Goal: Task Accomplishment & Management: Use online tool/utility

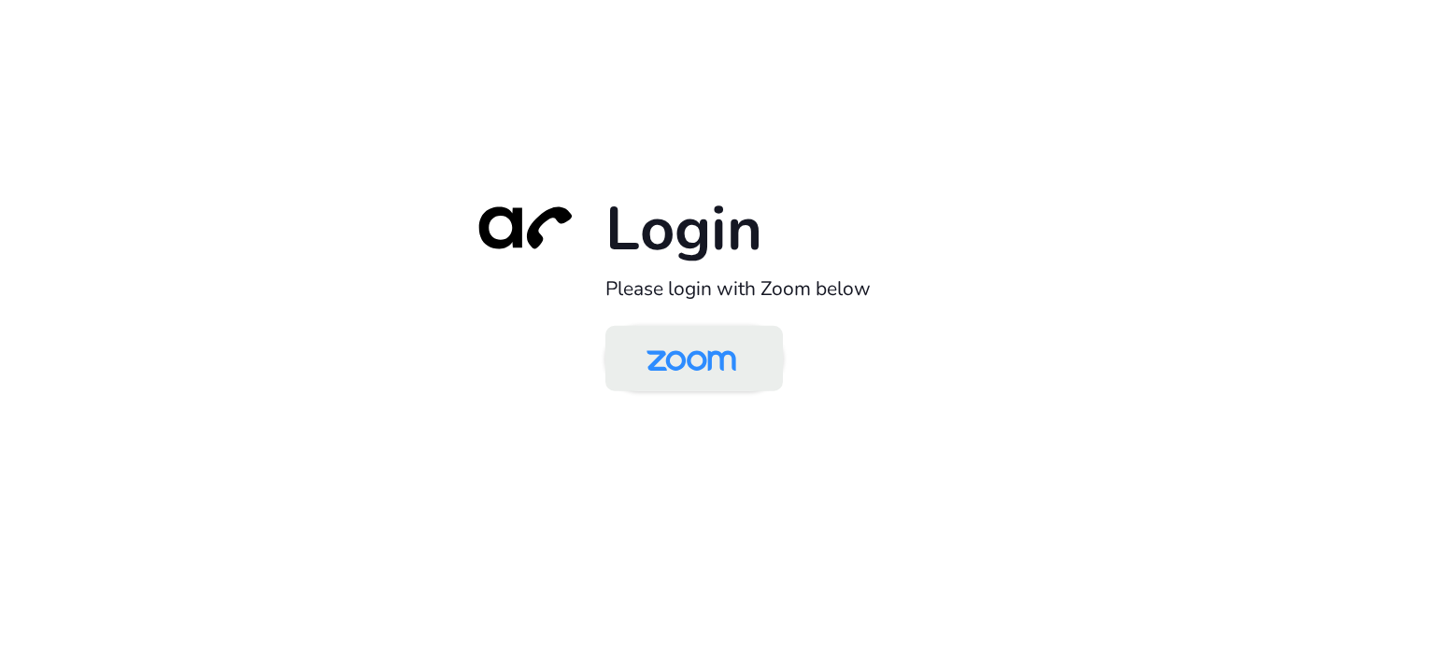
click at [704, 350] on img at bounding box center [691, 360] width 129 height 61
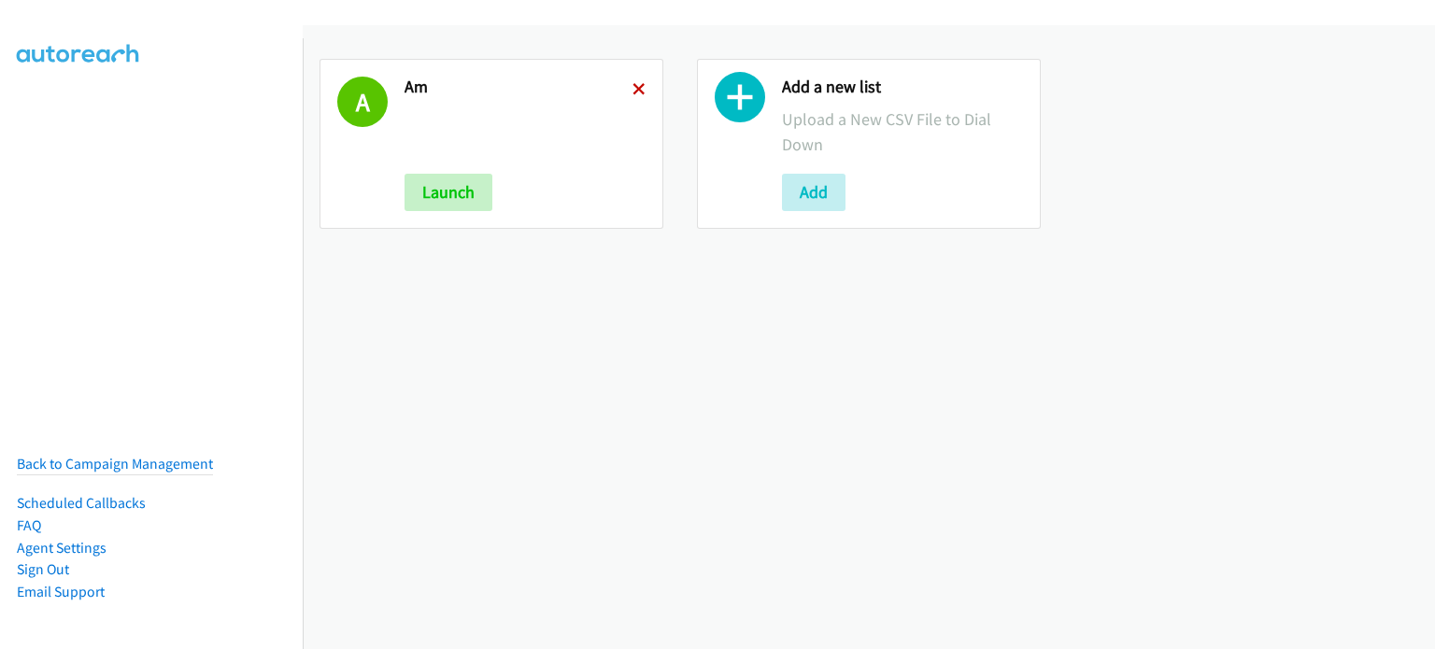
click at [634, 84] on icon at bounding box center [639, 90] width 13 height 13
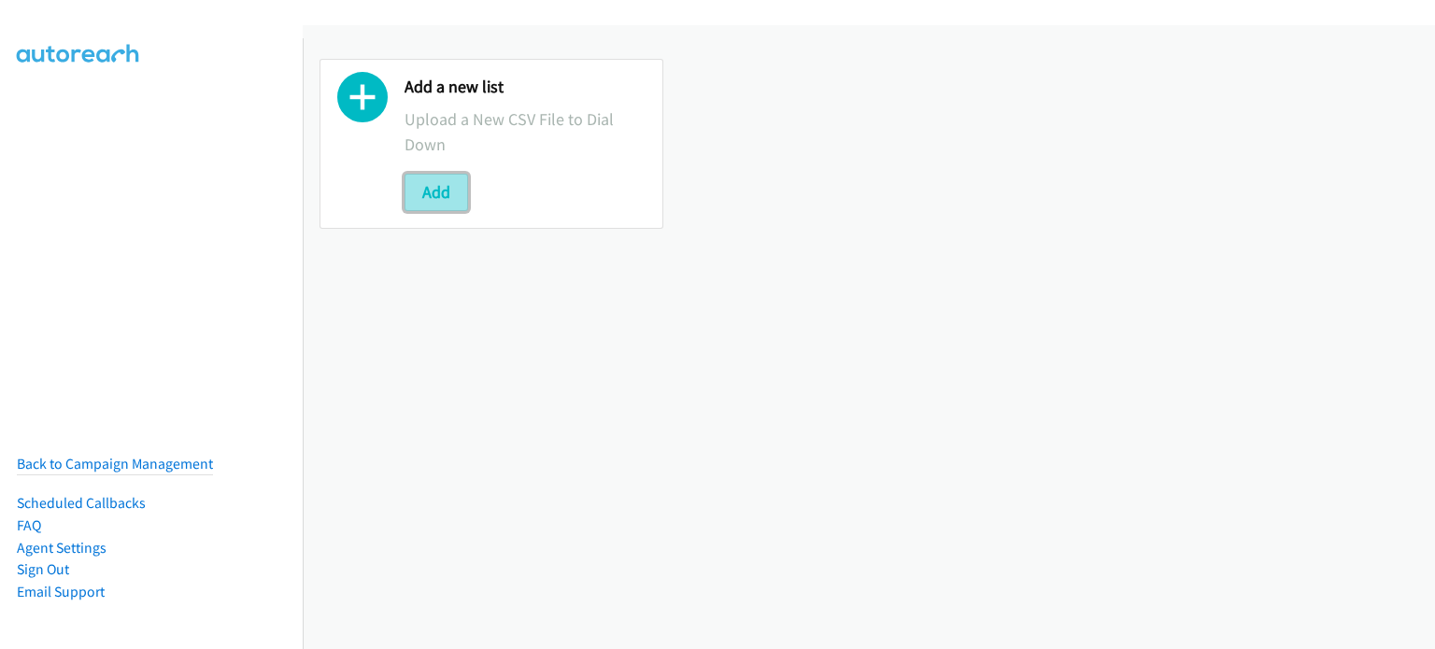
click at [430, 184] on button "Add" at bounding box center [437, 192] width 64 height 37
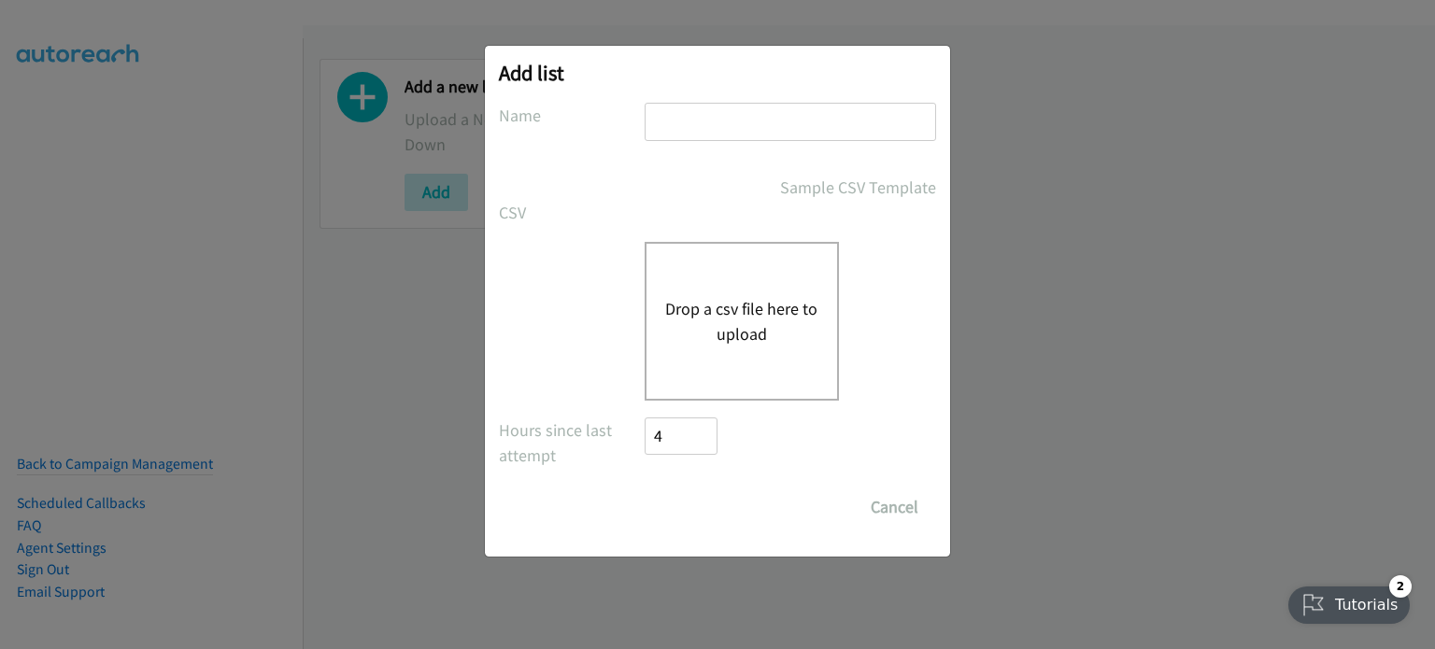
click at [714, 309] on button "Drop a csv file here to upload" at bounding box center [741, 321] width 153 height 50
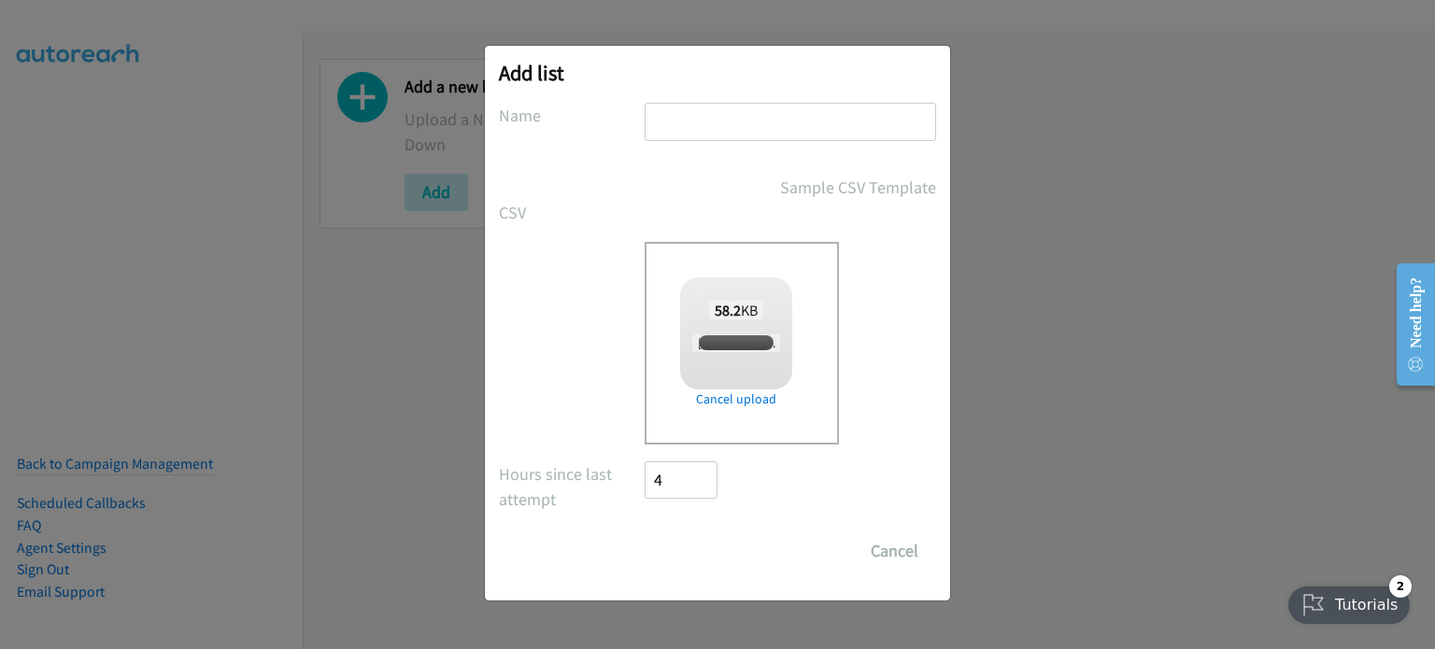
click at [725, 130] on input "text" at bounding box center [791, 122] width 292 height 38
checkbox input "true"
type input "am"
drag, startPoint x: 714, startPoint y: 547, endPoint x: 724, endPoint y: 548, distance: 10.3
click at [714, 547] on input "Save List" at bounding box center [694, 551] width 98 height 37
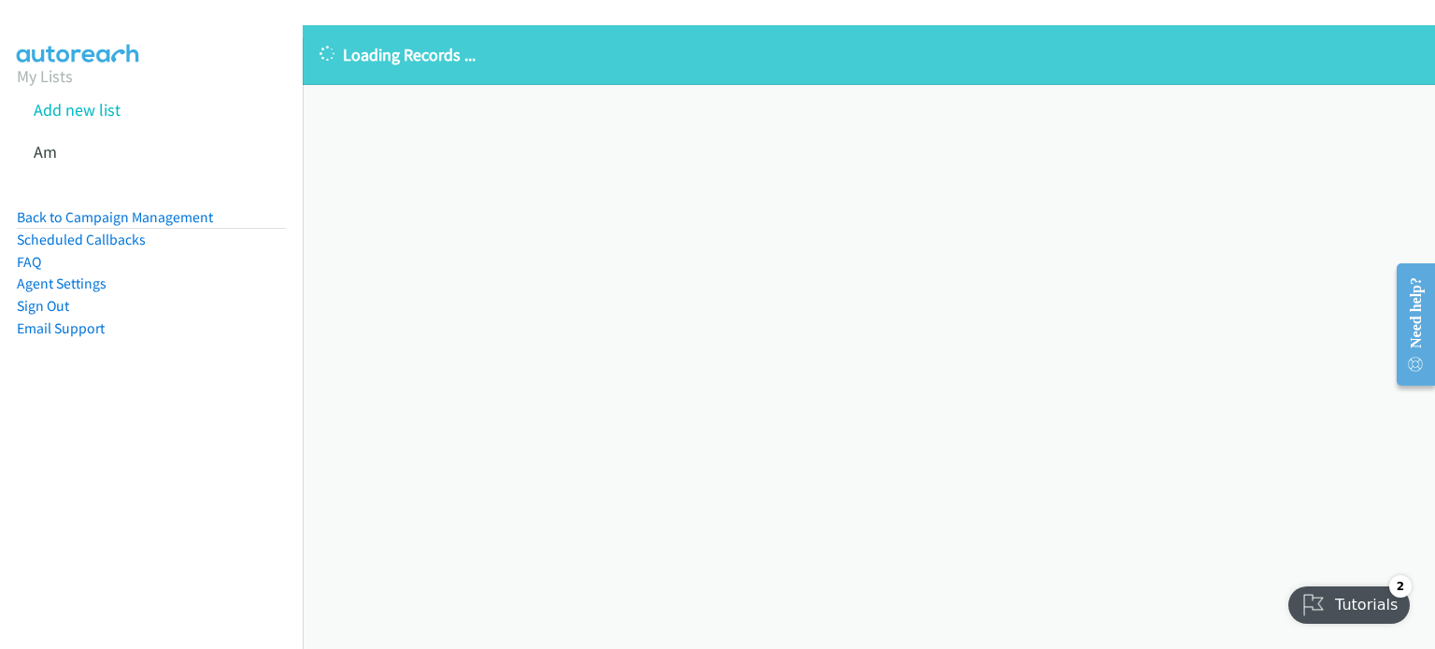
click at [367, 190] on div "Loading Records ... Sorry, something went wrong please try again." at bounding box center [869, 337] width 1132 height 624
click at [381, 169] on div "Loading Records ... Sorry, something went wrong please try again." at bounding box center [869, 337] width 1132 height 624
click at [812, 193] on div "Loading Records ... Sorry, something went wrong please try again." at bounding box center [869, 337] width 1132 height 624
click at [777, 204] on div "Loading Records ... Sorry, something went wrong please try again." at bounding box center [869, 337] width 1132 height 624
click at [127, 214] on link "Back to Campaign Management" at bounding box center [115, 217] width 196 height 18
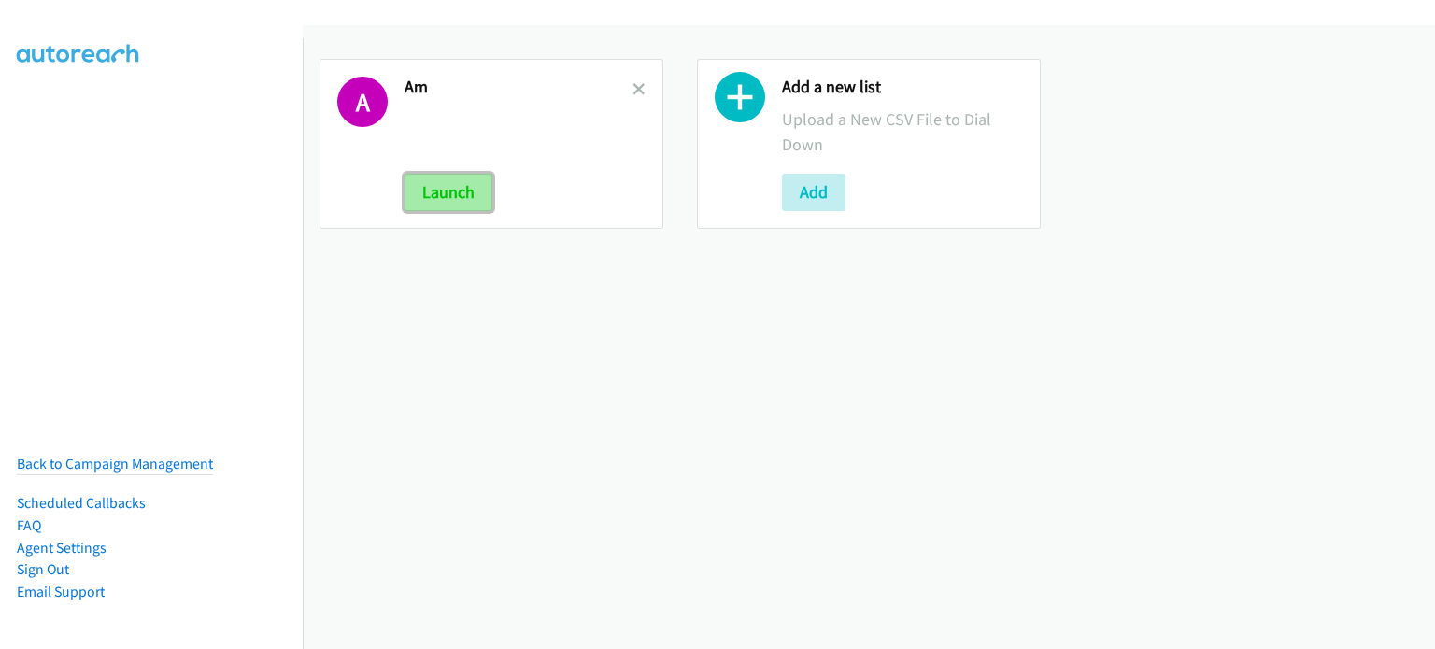
click at [448, 183] on button "Launch" at bounding box center [449, 192] width 88 height 37
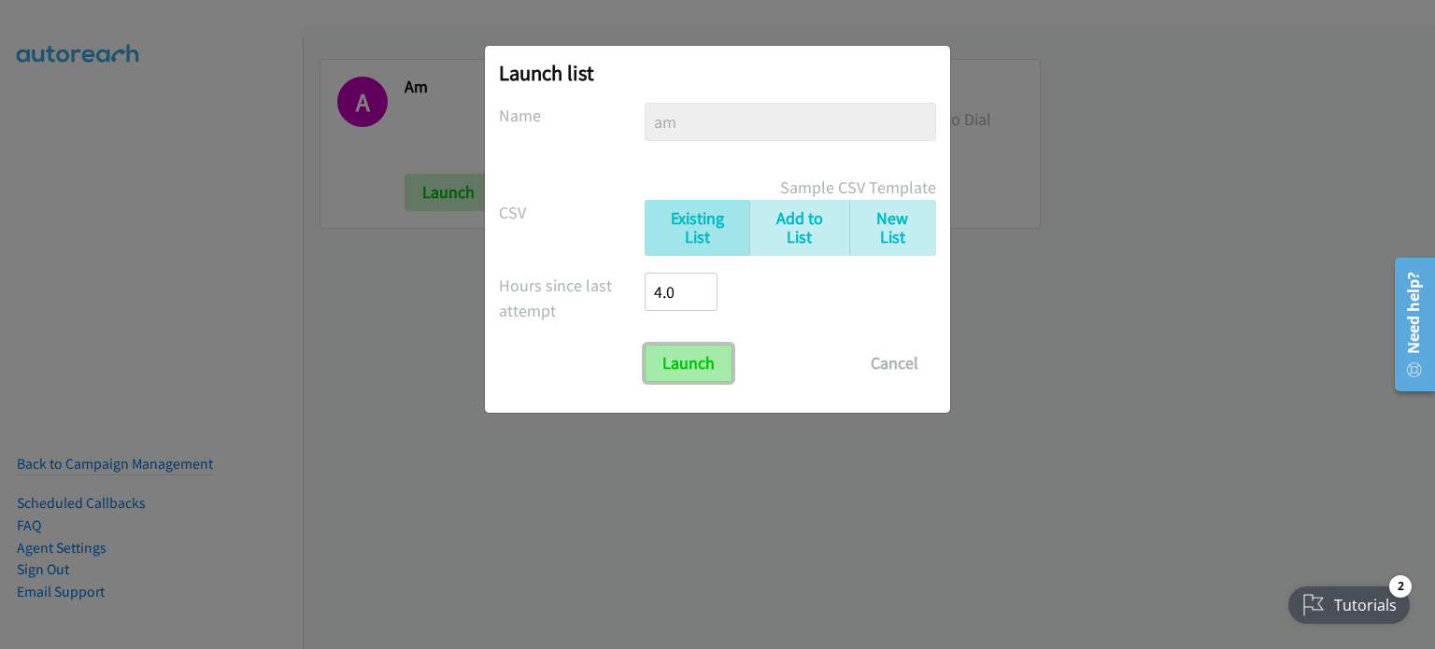
click at [705, 366] on input "Launch" at bounding box center [689, 363] width 88 height 37
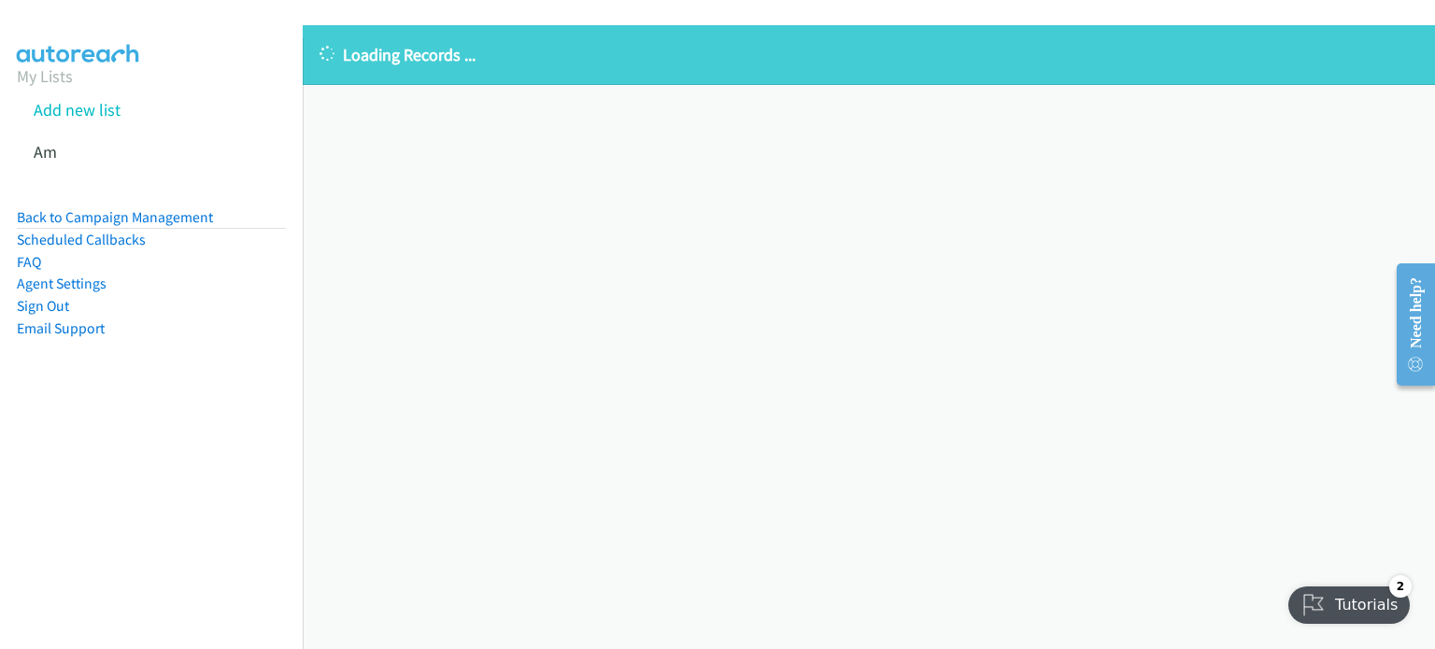
click at [380, 270] on div "Loading Records ... Sorry, something went wrong please try again." at bounding box center [869, 337] width 1132 height 624
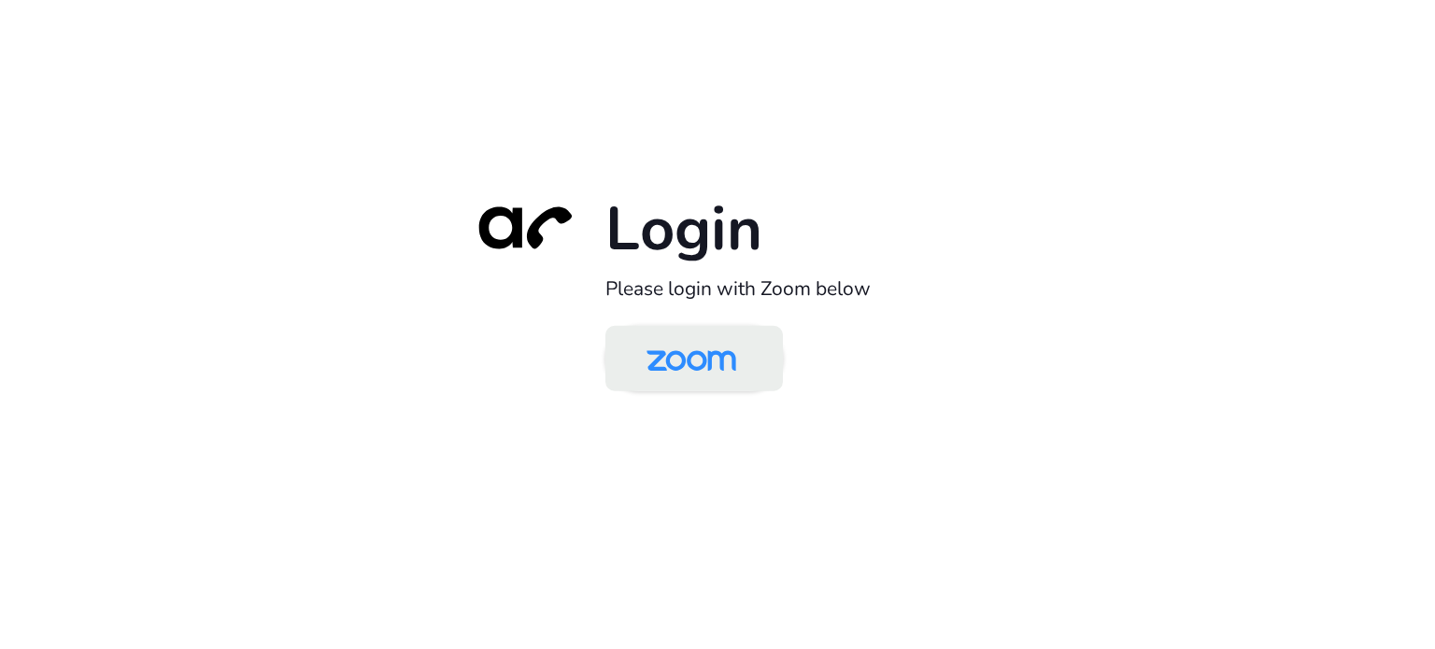
click at [721, 362] on img at bounding box center [691, 360] width 129 height 61
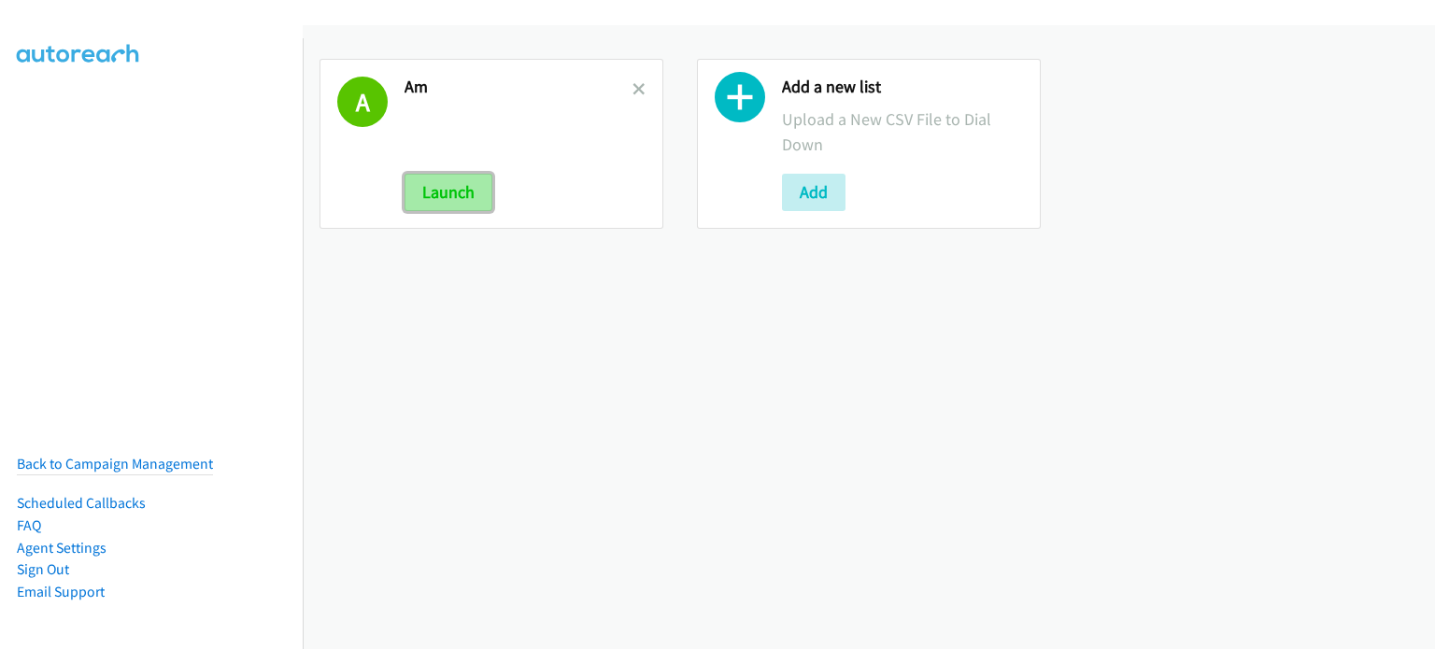
click at [468, 190] on button "Launch" at bounding box center [449, 192] width 88 height 37
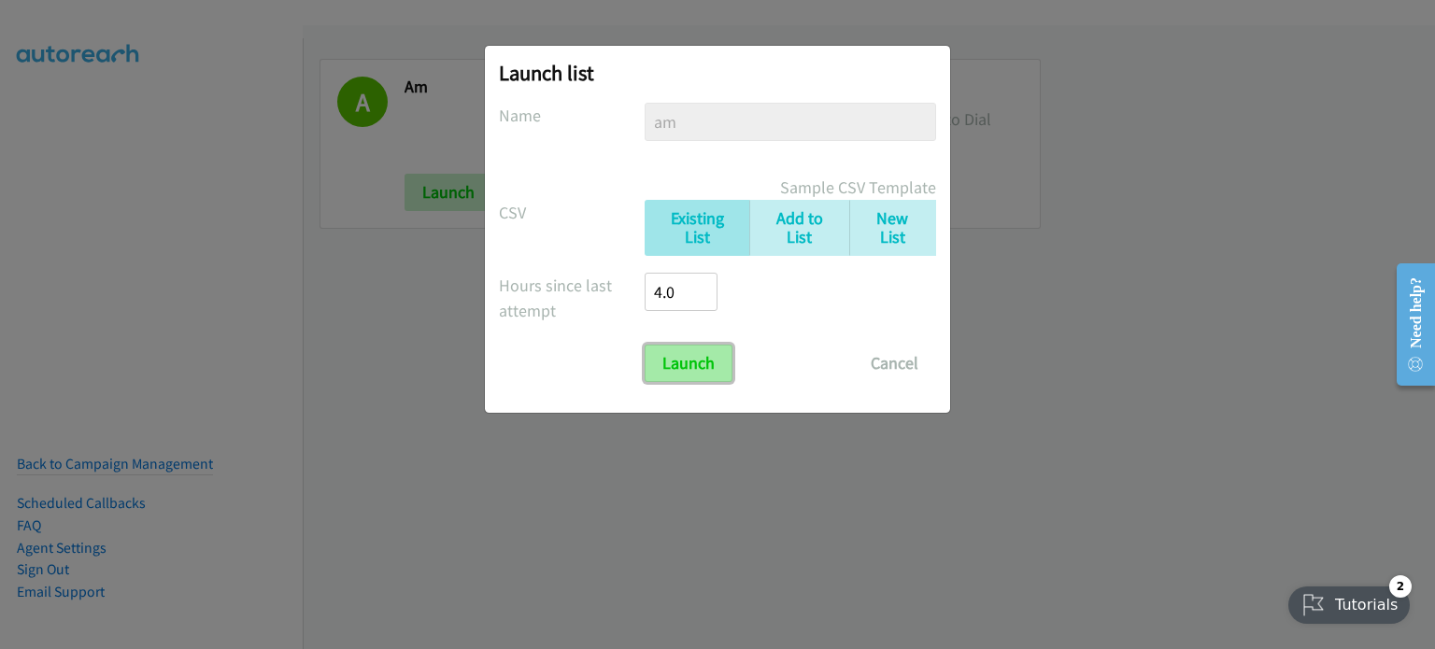
click at [704, 363] on input "Launch" at bounding box center [689, 363] width 88 height 37
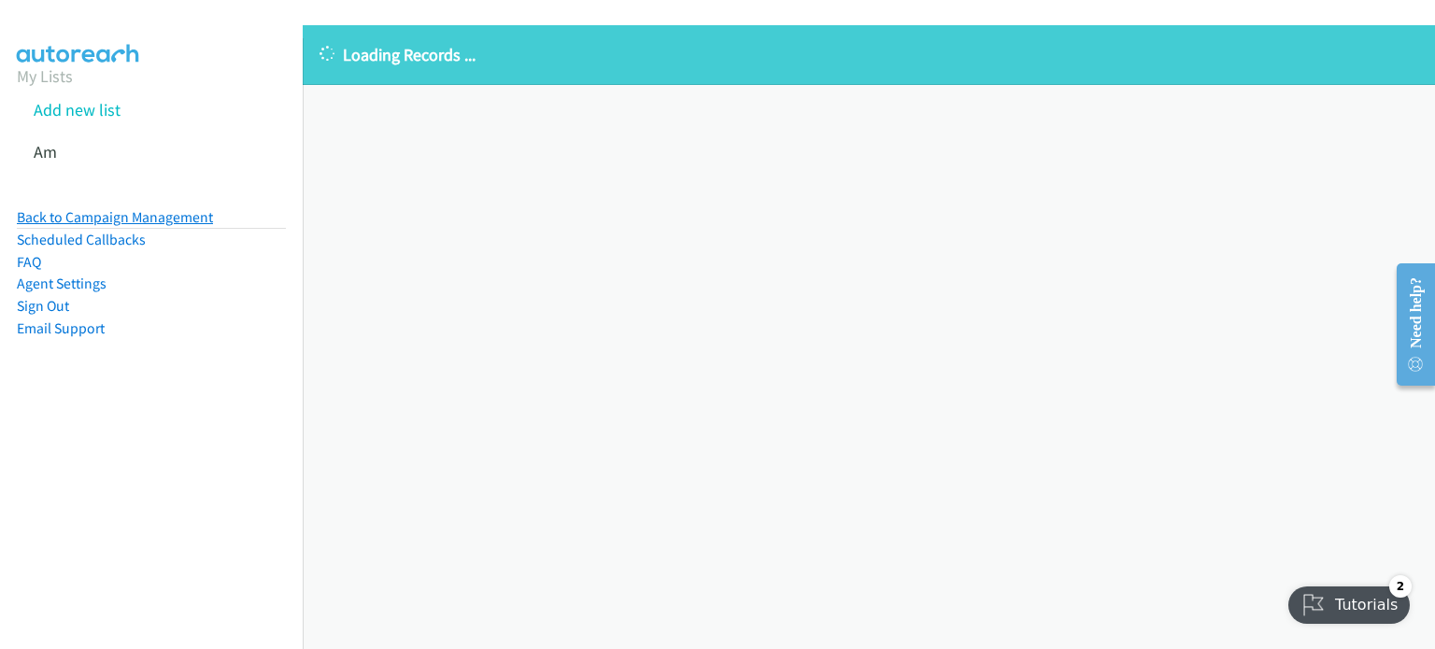
click at [162, 211] on link "Back to Campaign Management" at bounding box center [115, 217] width 196 height 18
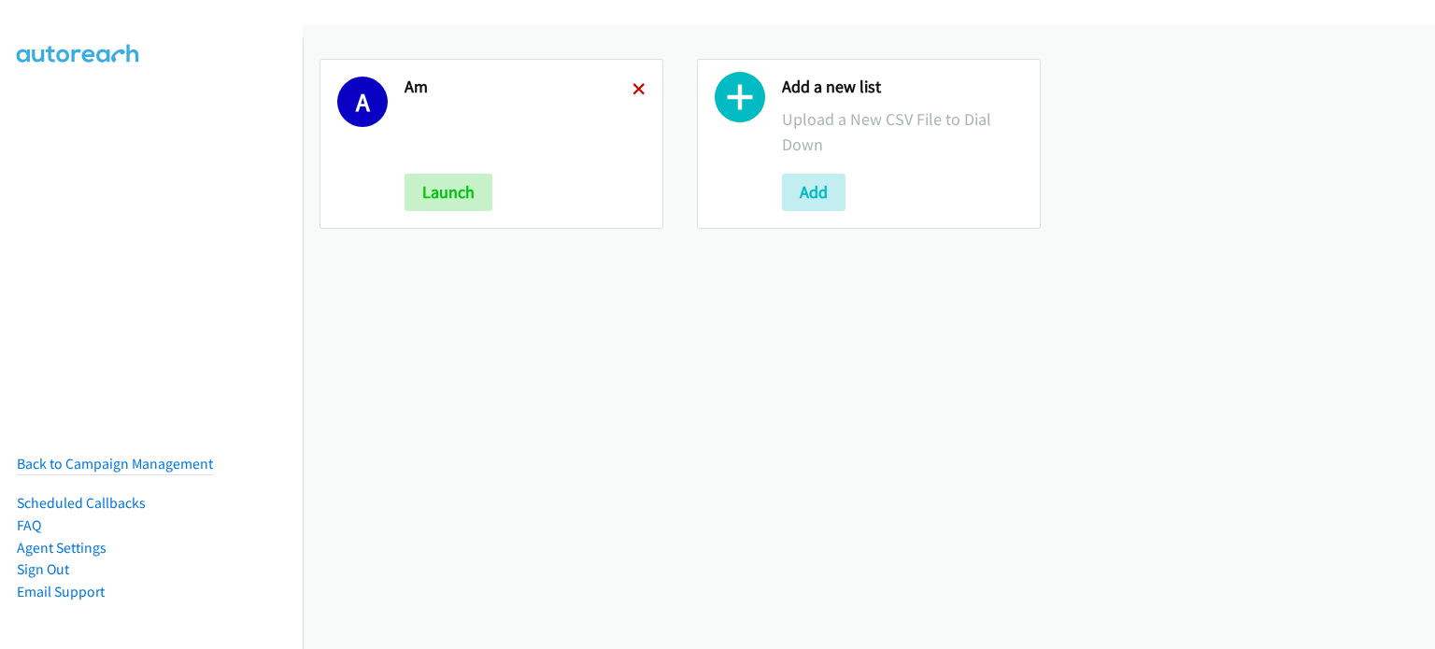
click at [635, 88] on icon at bounding box center [639, 90] width 13 height 13
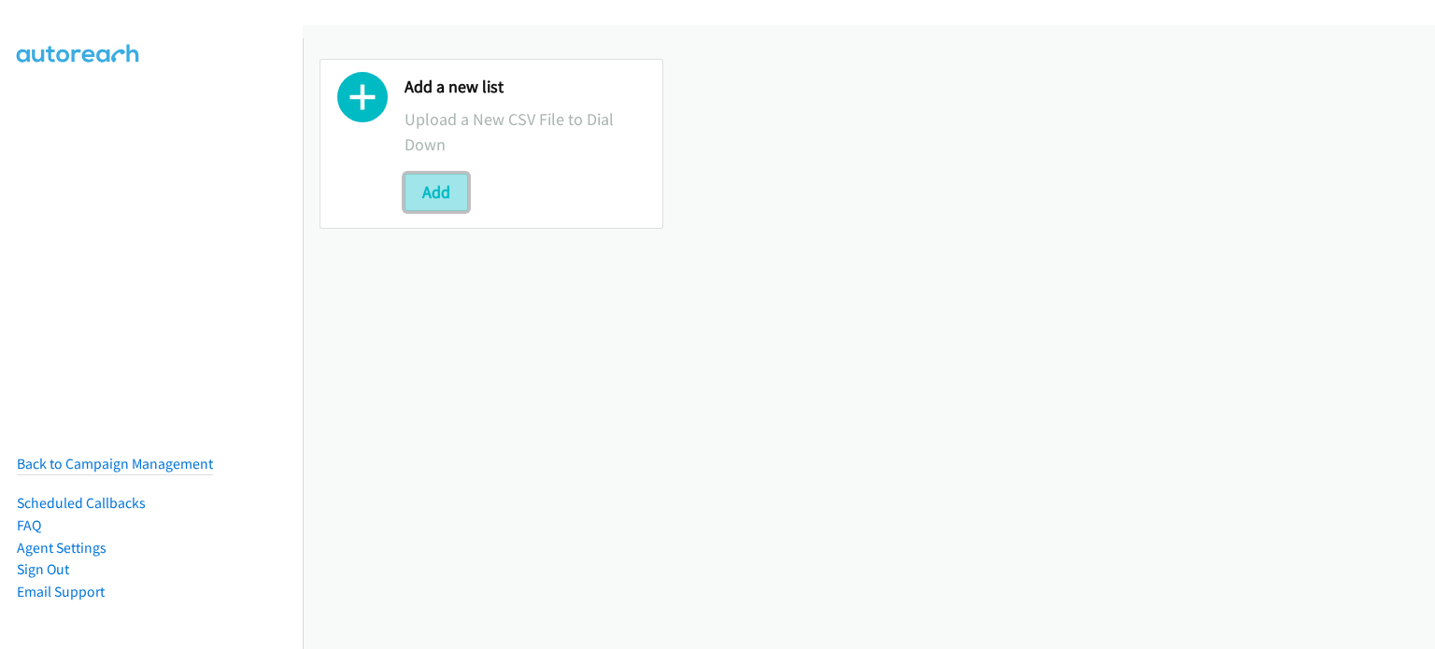
click at [455, 190] on button "Add" at bounding box center [437, 192] width 64 height 37
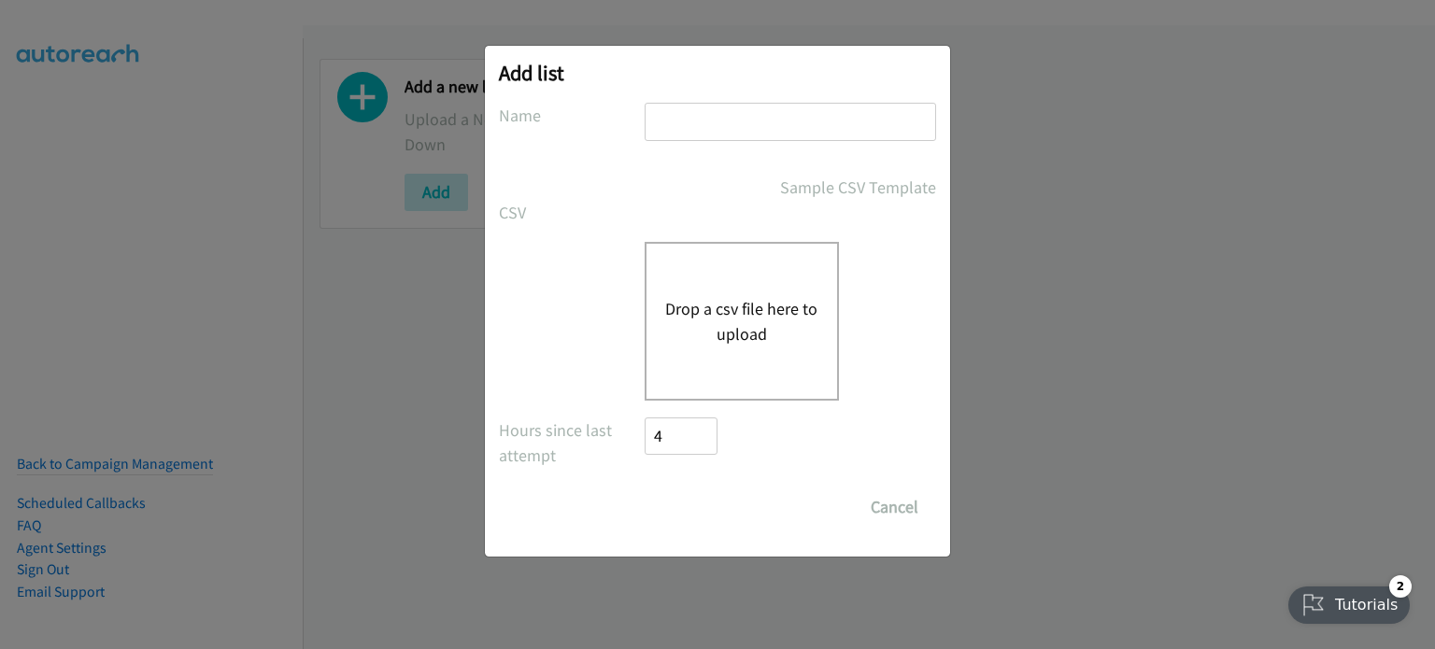
click at [690, 313] on button "Drop a csv file here to upload" at bounding box center [741, 321] width 153 height 50
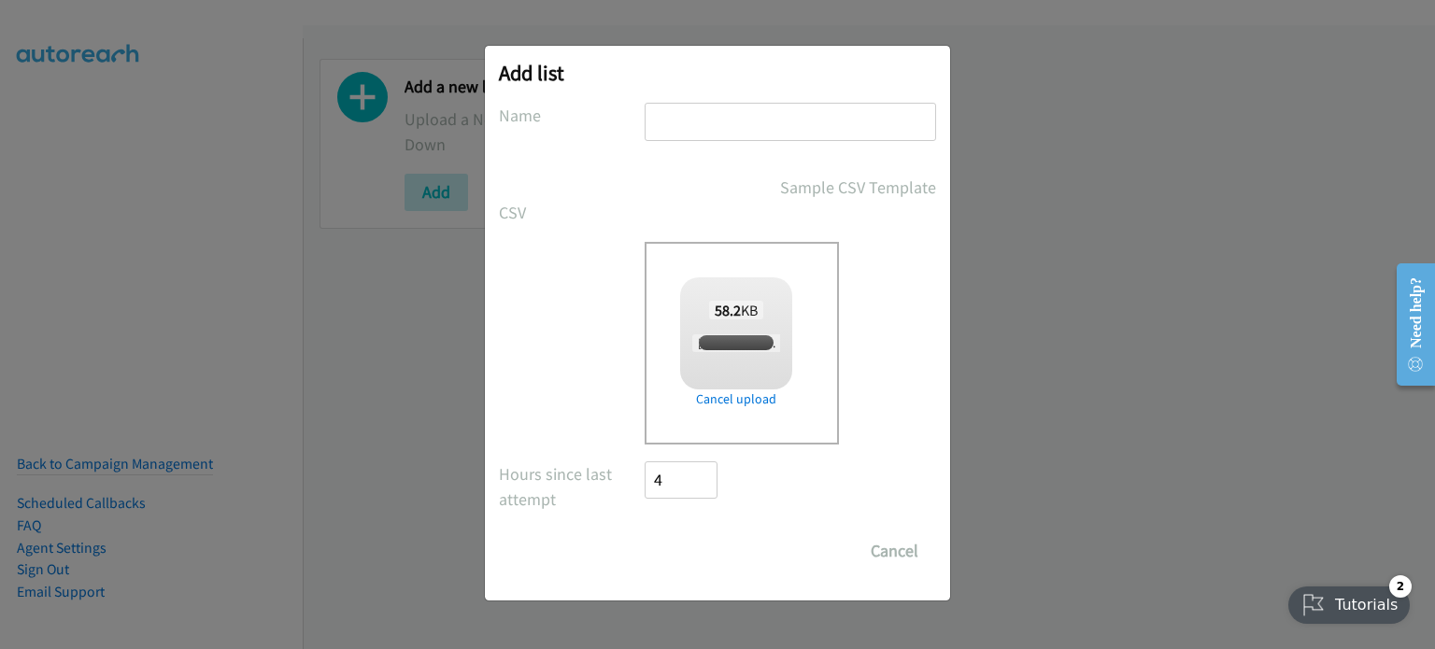
checkbox input "true"
click at [721, 131] on input "text" at bounding box center [791, 122] width 292 height 38
type input "AM"
click at [721, 545] on input "Save List" at bounding box center [694, 551] width 98 height 37
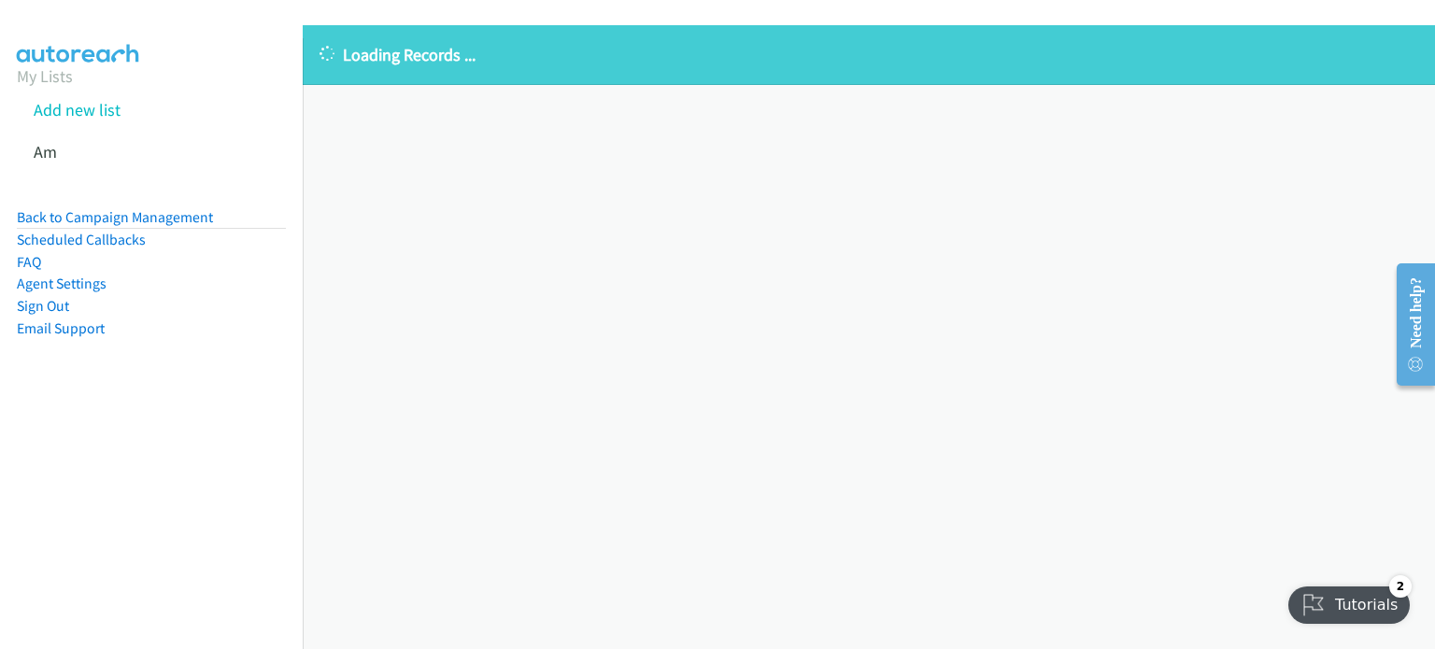
click at [373, 261] on div "Loading Records ... Sorry, something went wrong please try again." at bounding box center [869, 337] width 1132 height 624
click at [333, 335] on div "Loading Records ... Sorry, something went wrong please try again." at bounding box center [869, 337] width 1132 height 624
click at [232, 416] on aside "My Lists Add new list Am Back to Campaign Management Scheduled Callbacks FAQ Ag…" at bounding box center [151, 231] width 303 height 386
click at [378, 387] on div "Loading Records ... Sorry, something went wrong please try again." at bounding box center [869, 337] width 1132 height 624
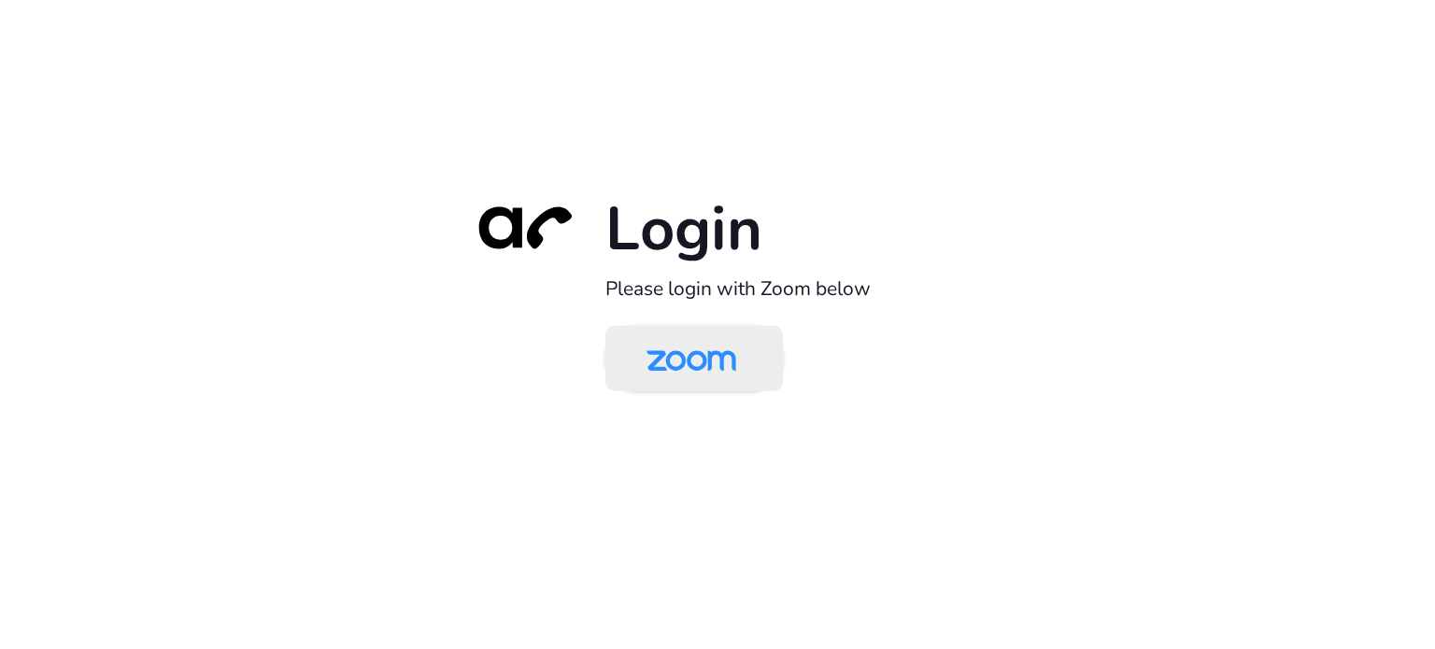
click at [703, 355] on img at bounding box center [691, 360] width 129 height 61
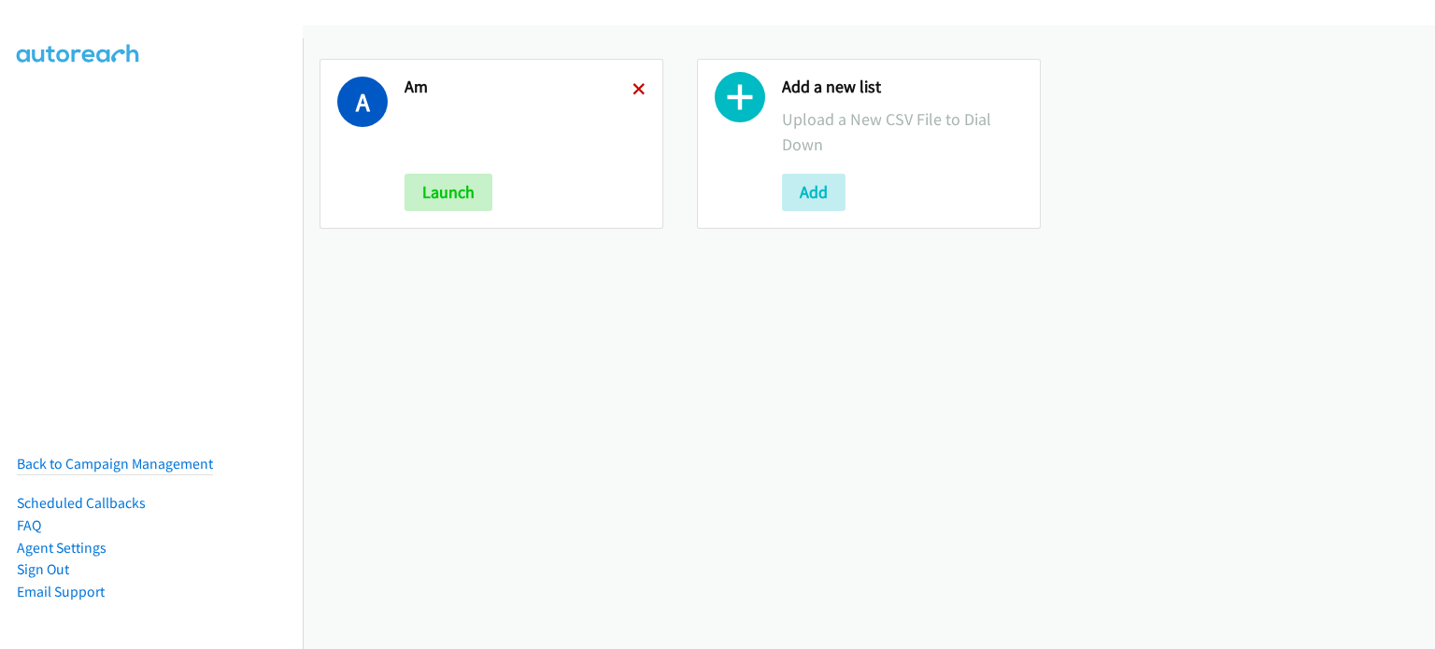
click at [639, 88] on icon at bounding box center [639, 90] width 13 height 13
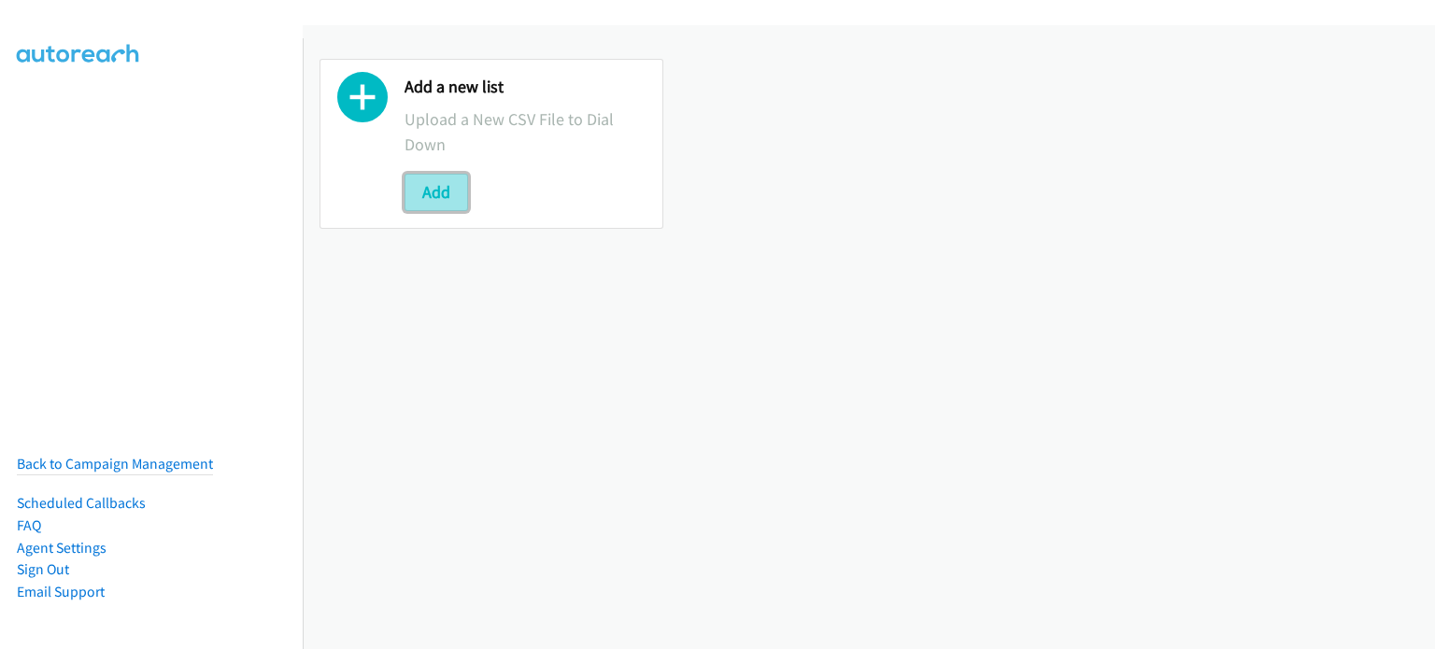
click at [452, 192] on button "Add" at bounding box center [437, 192] width 64 height 37
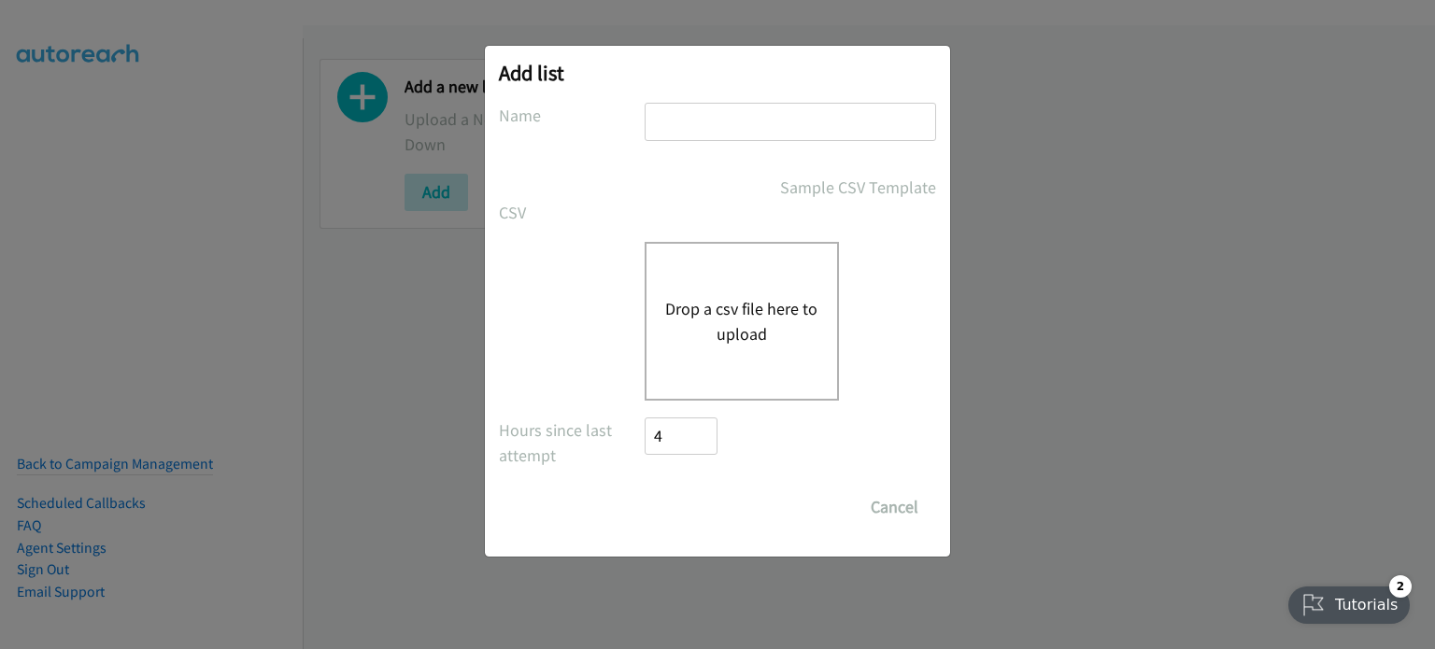
click at [742, 320] on button "Drop a csv file here to upload" at bounding box center [741, 321] width 153 height 50
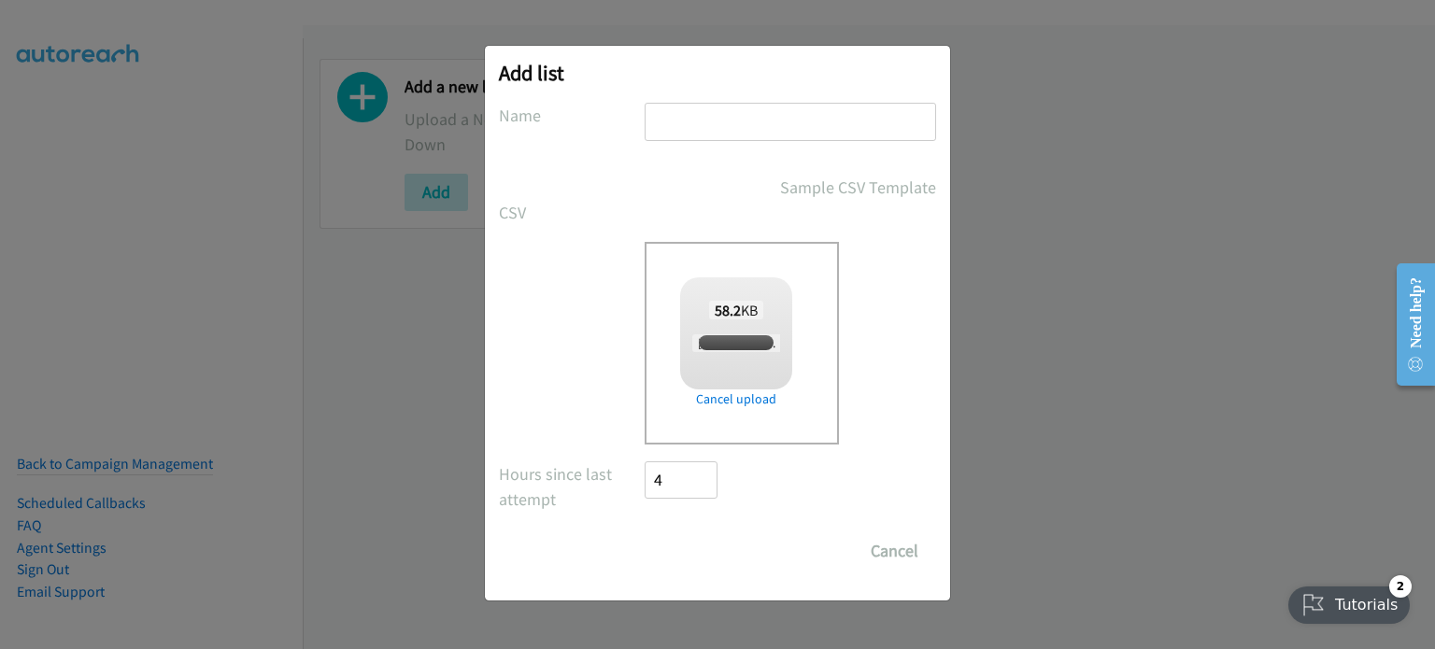
click at [686, 122] on input "text" at bounding box center [791, 122] width 292 height 38
checkbox input "true"
type input "am"
click at [688, 560] on input "Save List" at bounding box center [694, 551] width 98 height 37
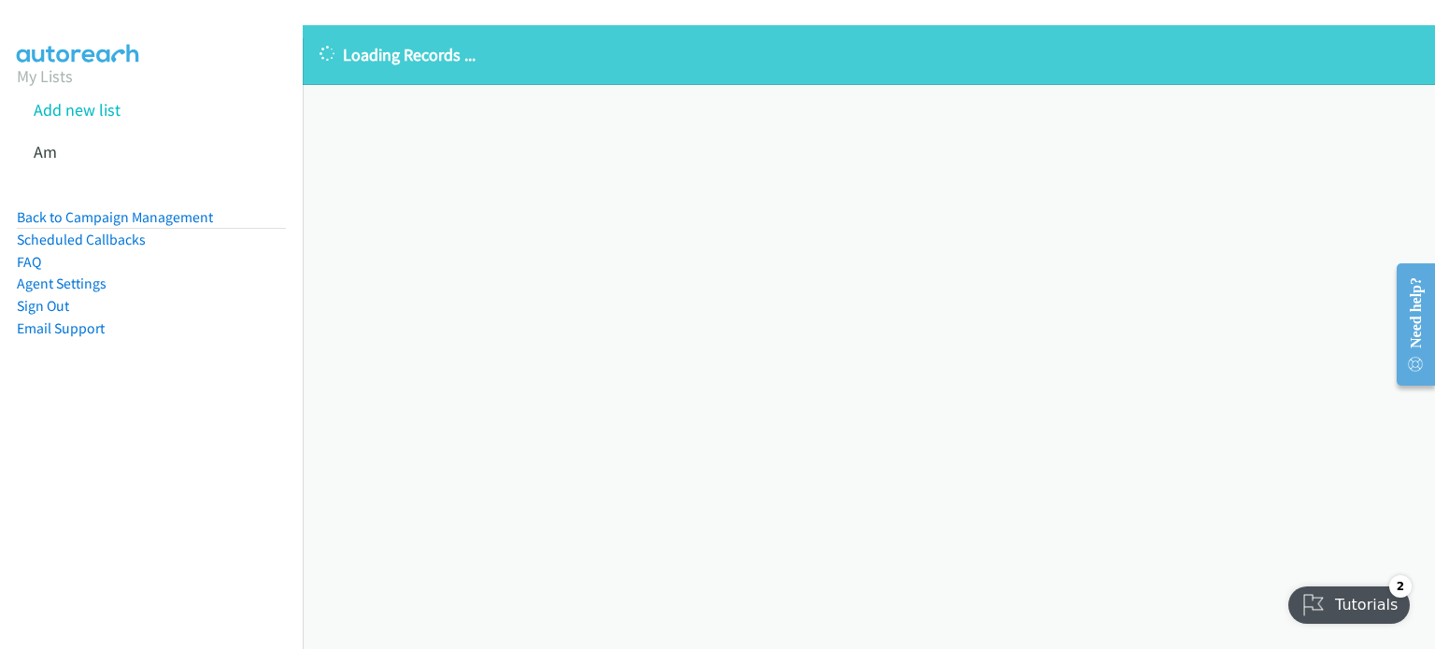
click at [399, 403] on div "Loading Records ... Sorry, something went wrong please try again." at bounding box center [869, 337] width 1132 height 624
click at [423, 196] on div "Loading Records ... Sorry, something went wrong please try again." at bounding box center [869, 337] width 1132 height 624
click at [396, 202] on div "Loading Records ... Sorry, something went wrong please try again." at bounding box center [869, 337] width 1132 height 624
click at [459, 270] on div "Loading Records ... Sorry, something went wrong please try again." at bounding box center [869, 337] width 1132 height 624
click at [164, 221] on link "Back to Campaign Management" at bounding box center [115, 217] width 196 height 18
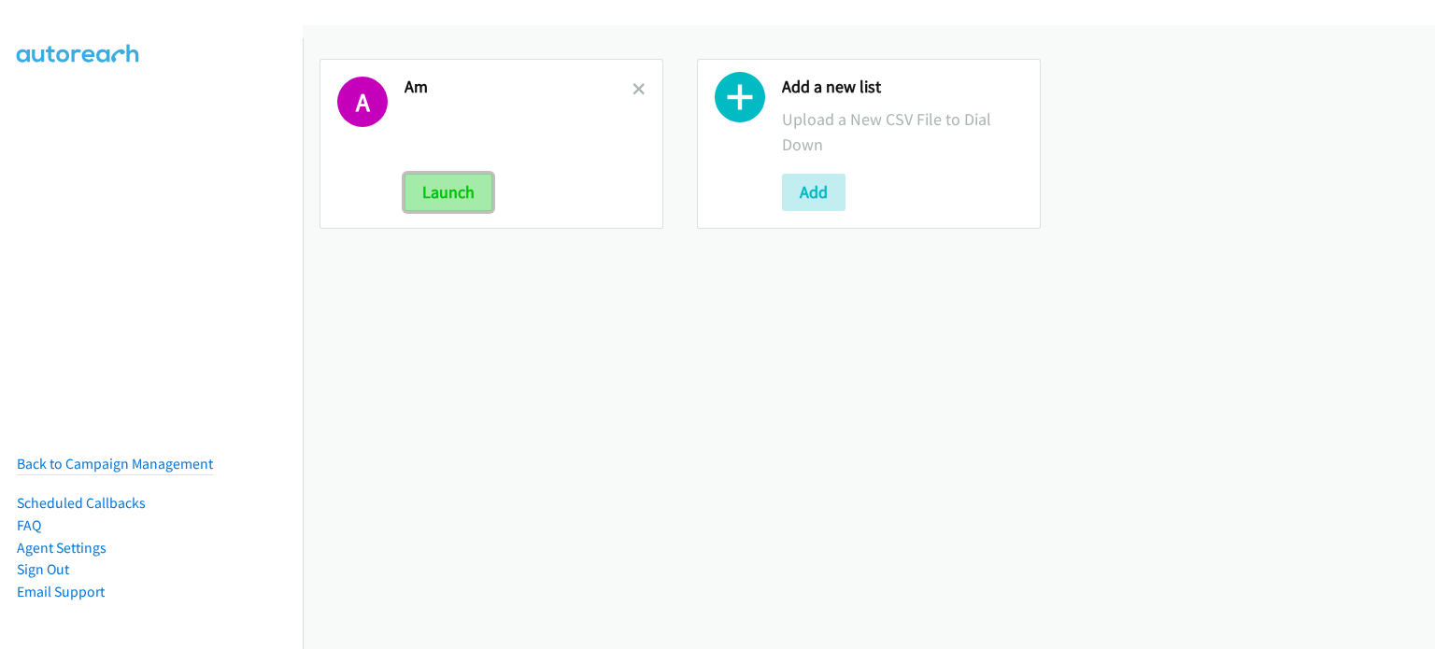
click at [431, 192] on button "Launch" at bounding box center [449, 192] width 88 height 37
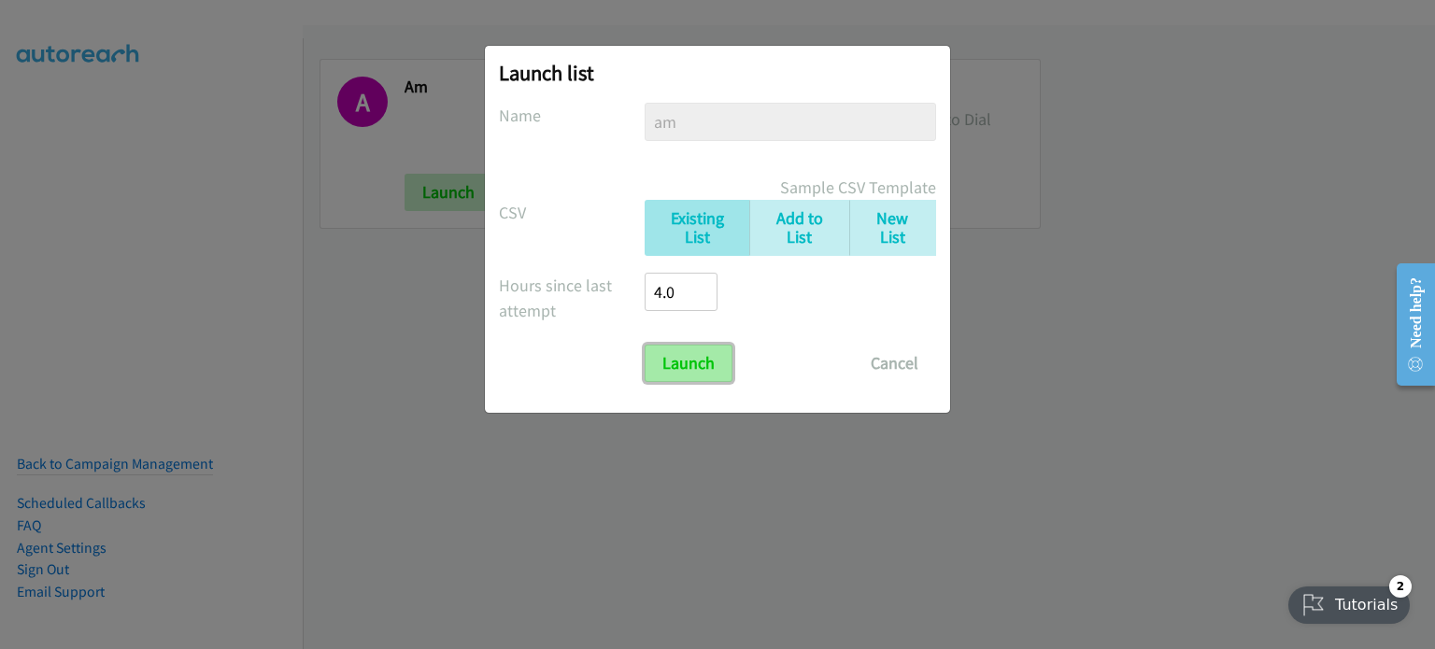
click at [687, 374] on input "Launch" at bounding box center [689, 363] width 88 height 37
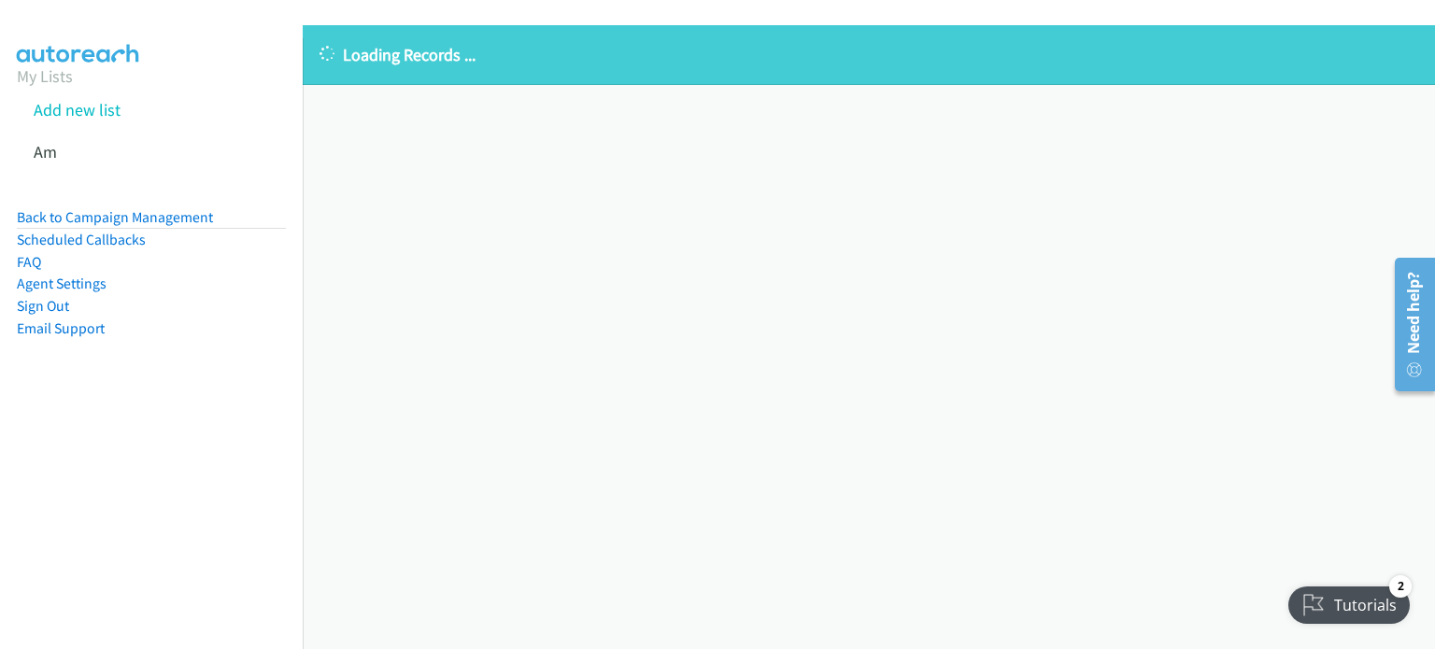
click at [209, 510] on nav "My Lists Add new list Am Back to Campaign Management Scheduled Callbacks FAQ Ag…" at bounding box center [152, 362] width 304 height 649
